Goal: Find specific page/section: Find specific page/section

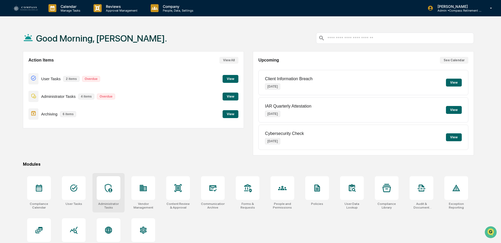
click at [111, 195] on div at bounding box center [109, 188] width 24 height 24
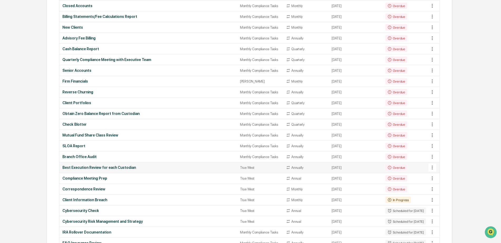
scroll to position [105, 0]
click at [94, 168] on div "Best Execution Review for each Custodian" at bounding box center [147, 168] width 171 height 4
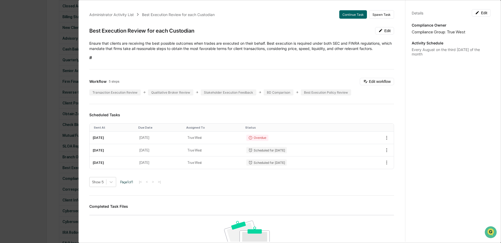
click at [309, 114] on h3 "Scheduled Tasks" at bounding box center [241, 115] width 305 height 4
click at [49, 16] on div "Administrator Activity List Best Execution Review for each Custodian Continue T…" at bounding box center [250, 121] width 501 height 243
